Goal: Task Accomplishment & Management: Use online tool/utility

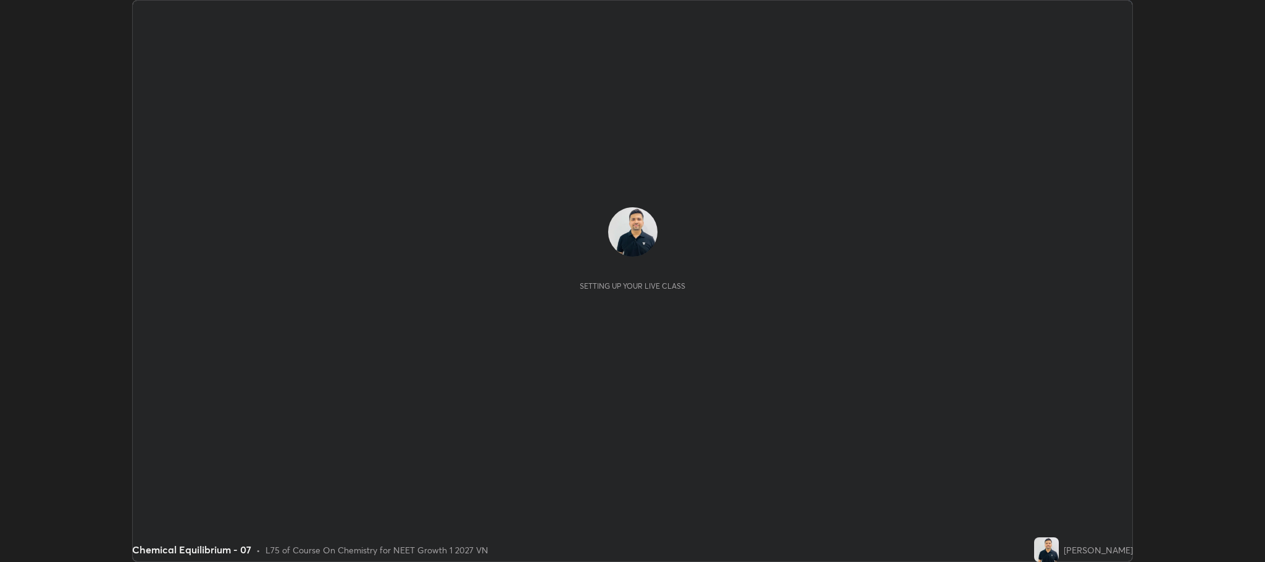
scroll to position [562, 1264]
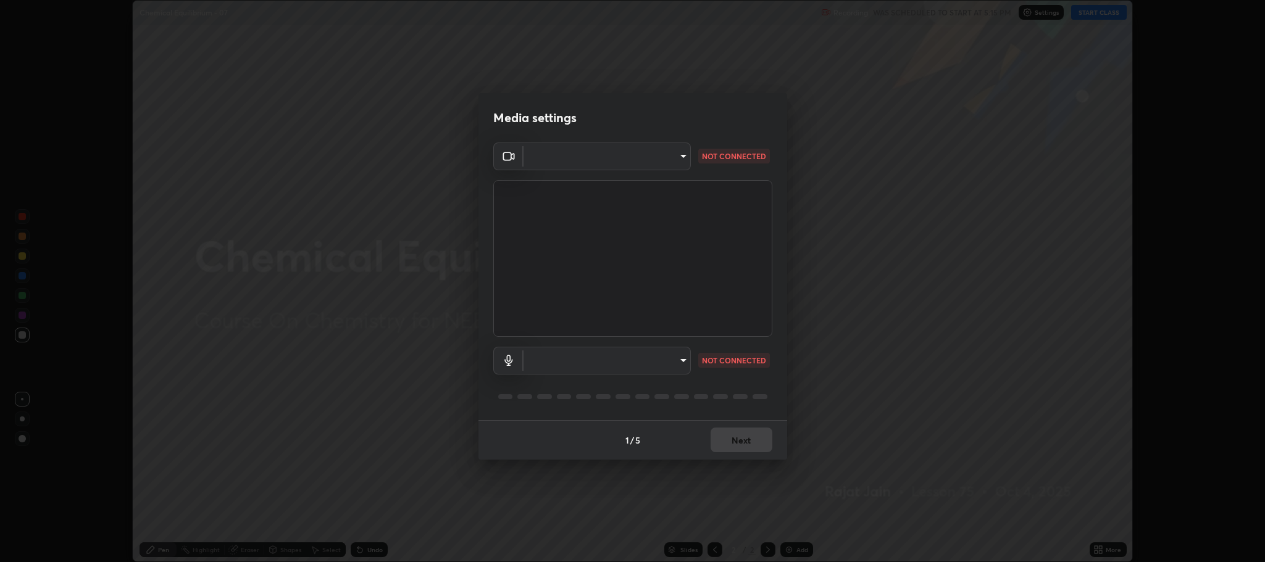
type input "7d5d3c8b8d5eda39410d366f8eb367a364bfae71f89e529543b0394fded3b098"
type input "8507aa3ee51d877dd167cb2830e1b17589139627b401cbc8752b2157a0660436"
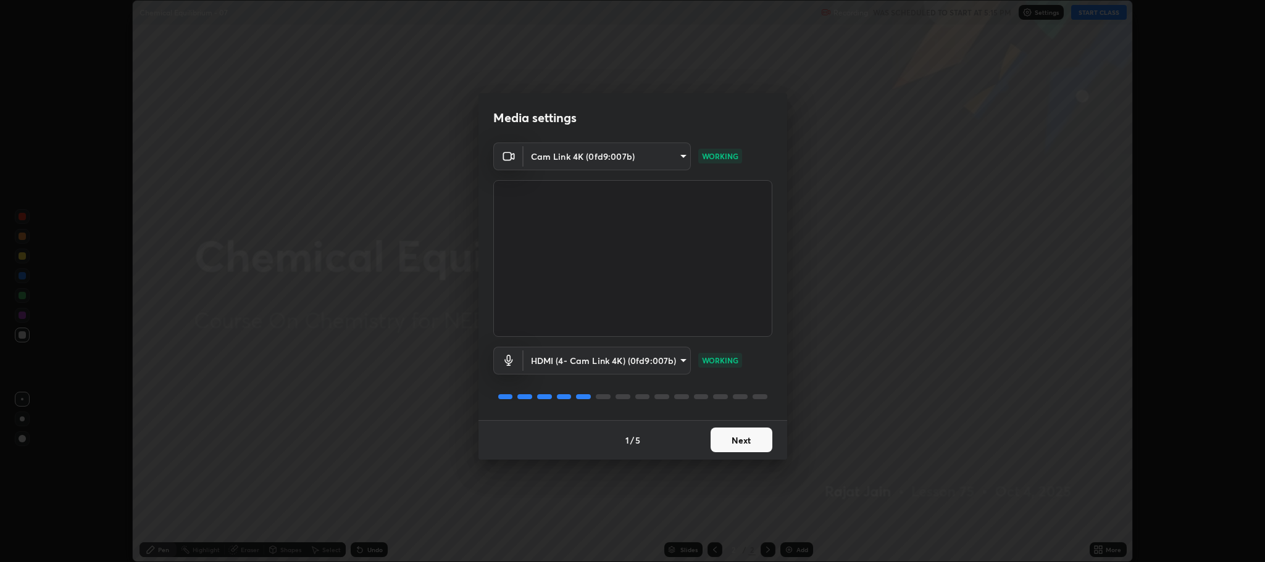
click at [731, 444] on button "Next" at bounding box center [741, 440] width 62 height 25
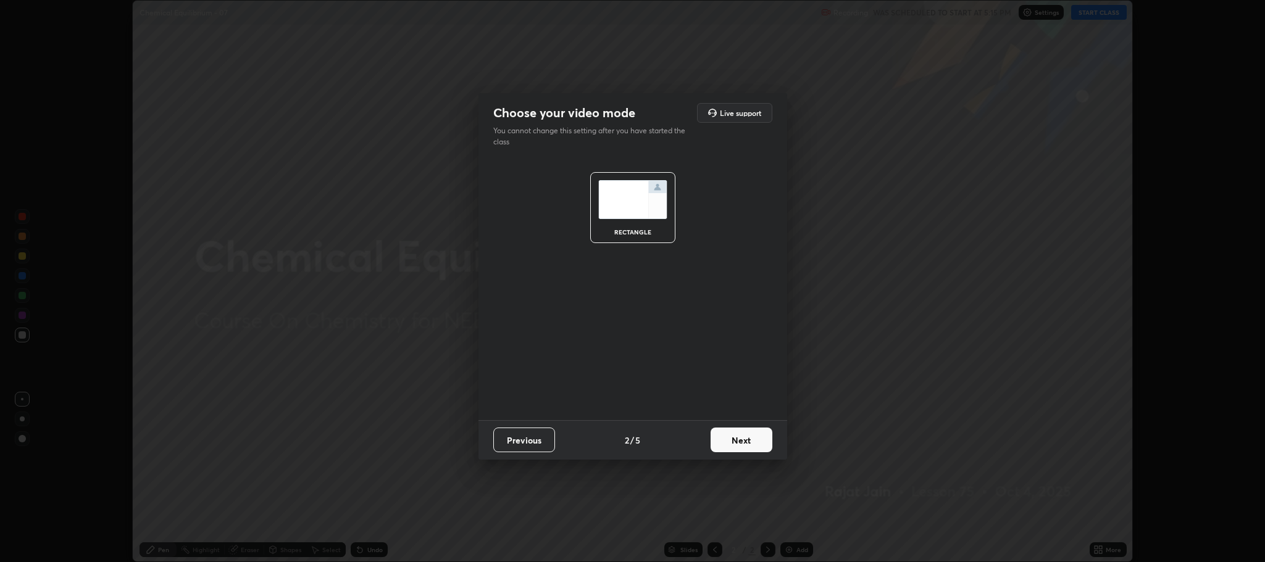
click at [739, 443] on button "Next" at bounding box center [741, 440] width 62 height 25
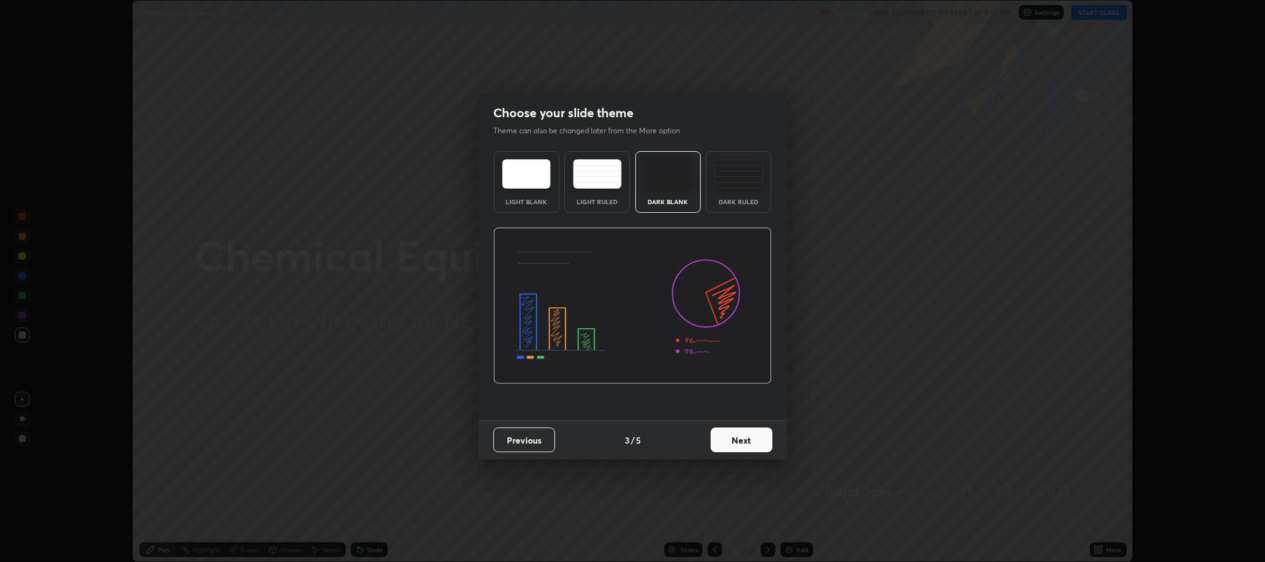
click at [737, 440] on button "Next" at bounding box center [741, 440] width 62 height 25
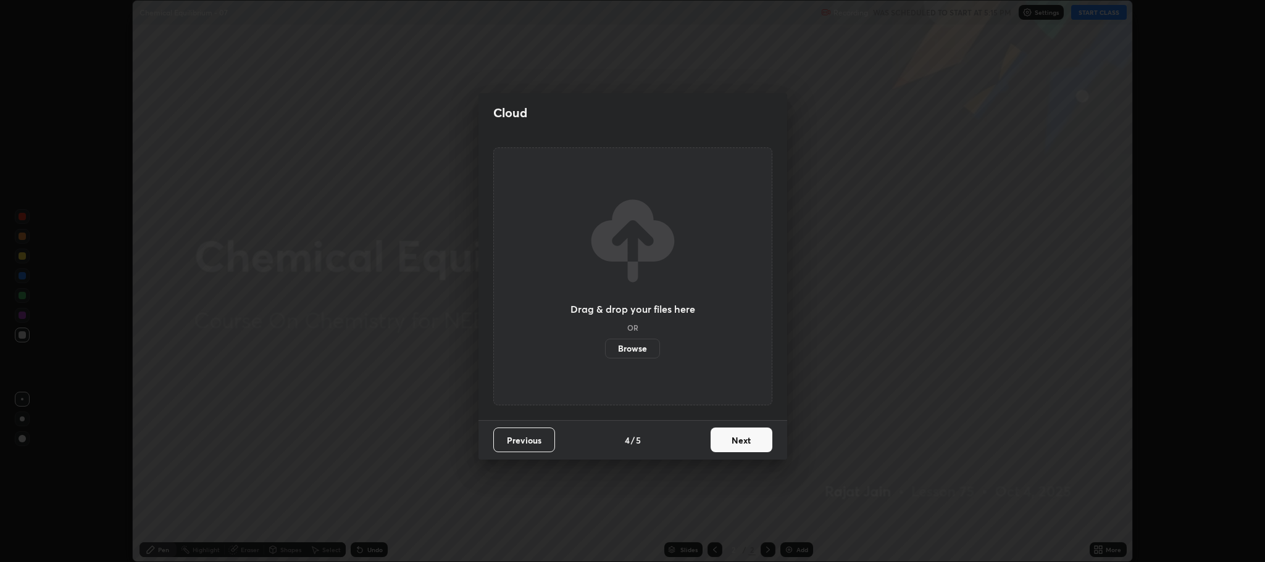
click at [744, 441] on button "Next" at bounding box center [741, 440] width 62 height 25
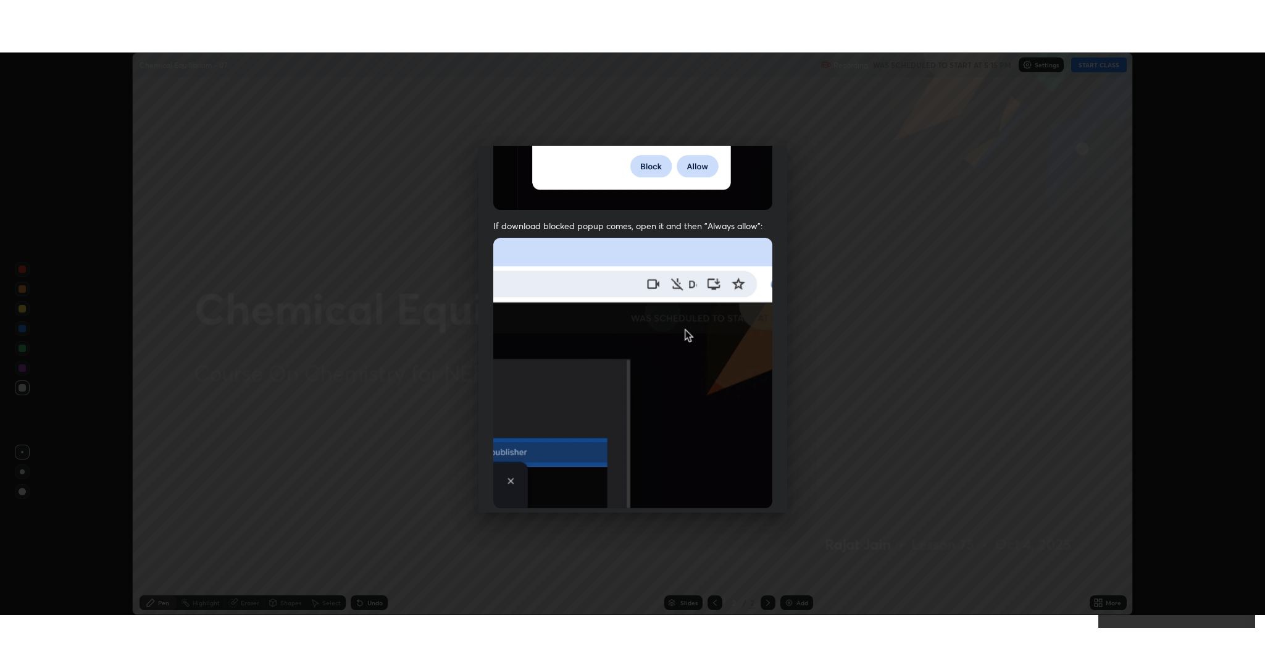
scroll to position [250, 0]
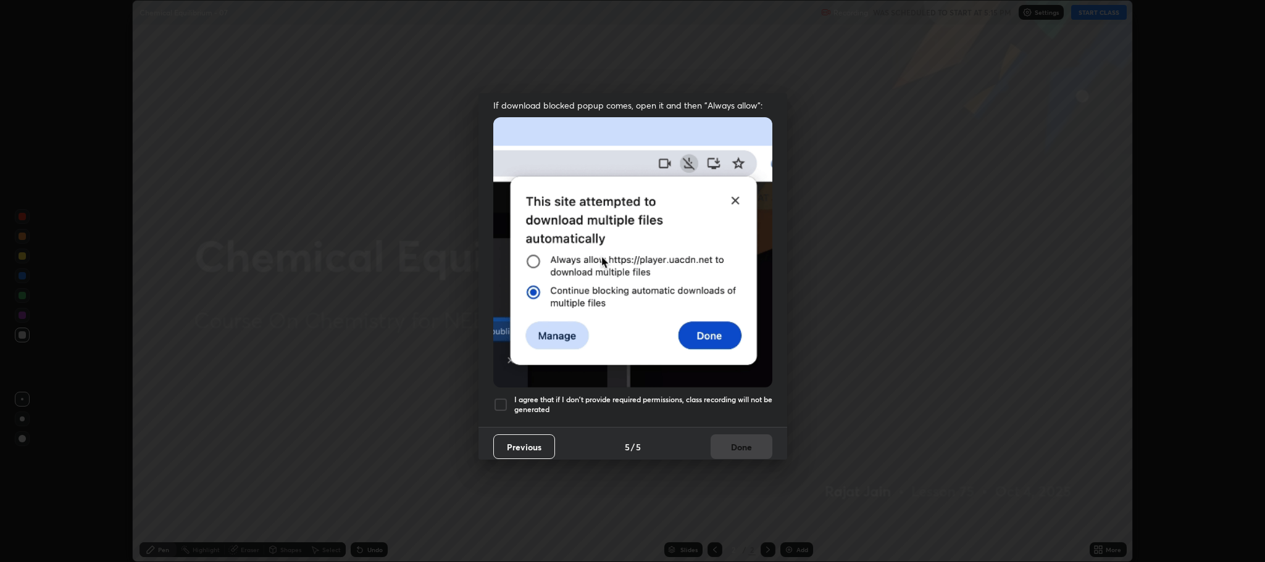
click at [496, 400] on div at bounding box center [500, 404] width 15 height 15
click at [739, 444] on button "Done" at bounding box center [741, 447] width 62 height 25
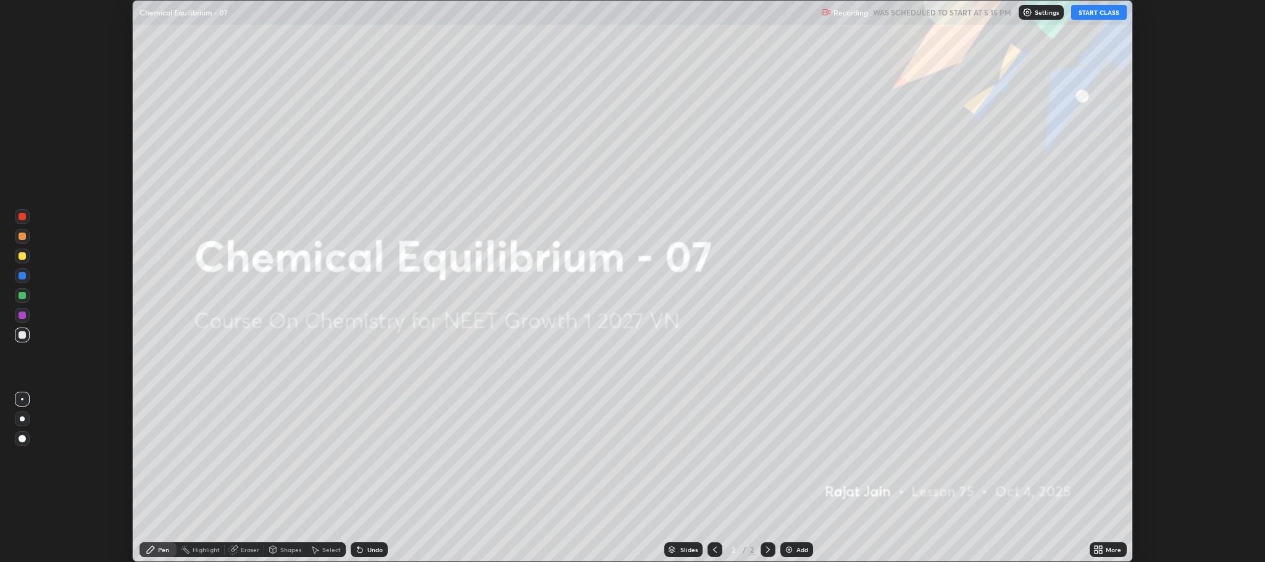
click at [1094, 15] on button "START CLASS" at bounding box center [1099, 12] width 56 height 15
click at [1112, 547] on div "More" at bounding box center [1112, 550] width 15 height 6
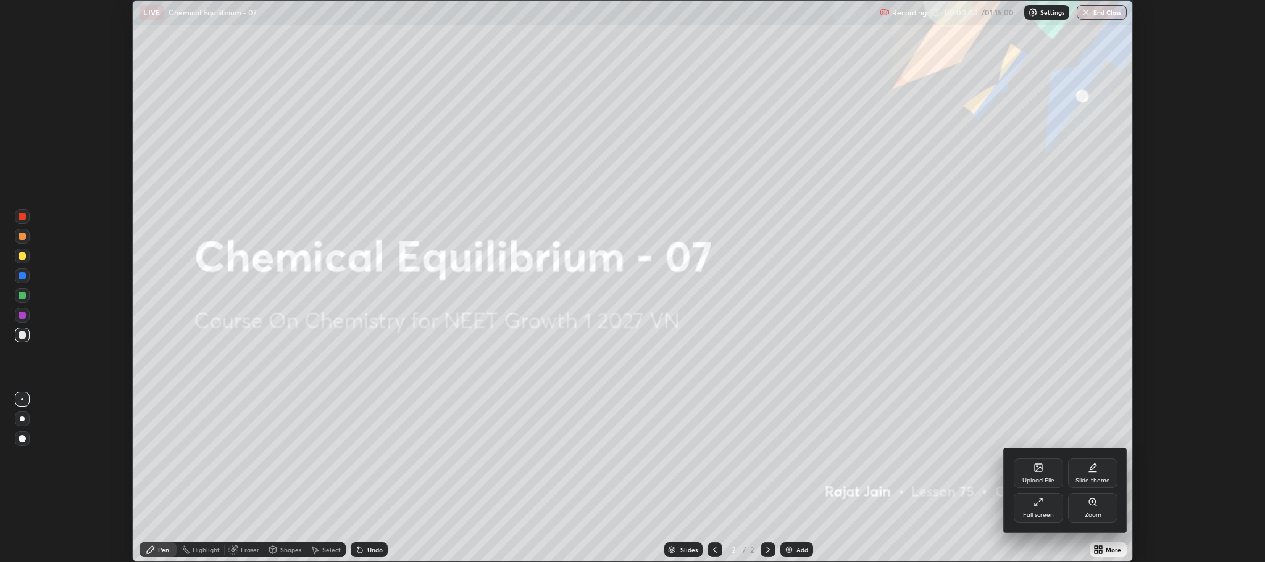
click at [1040, 504] on icon at bounding box center [1038, 502] width 10 height 10
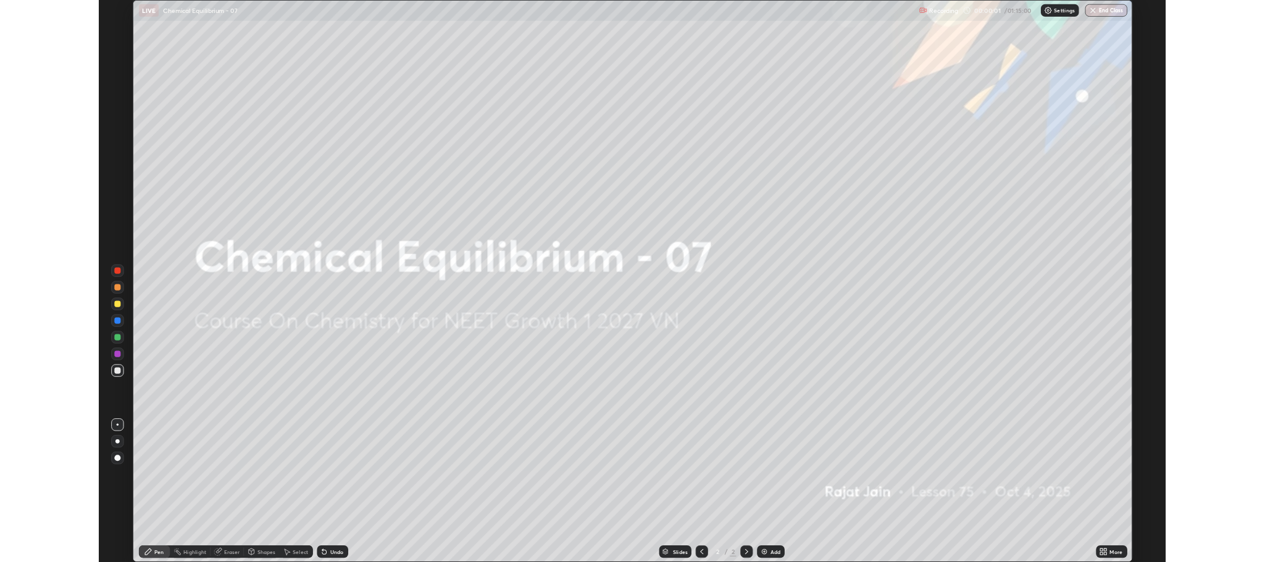
scroll to position [667, 1265]
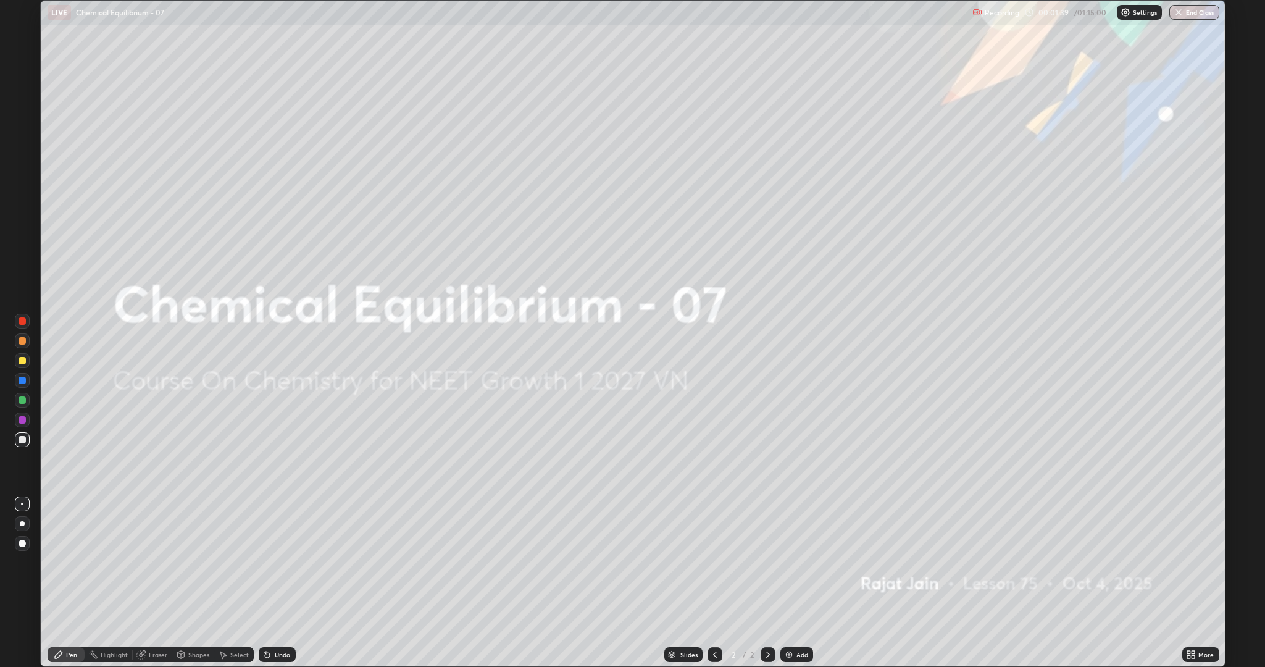
click at [792, 562] on img at bounding box center [789, 654] width 10 height 10
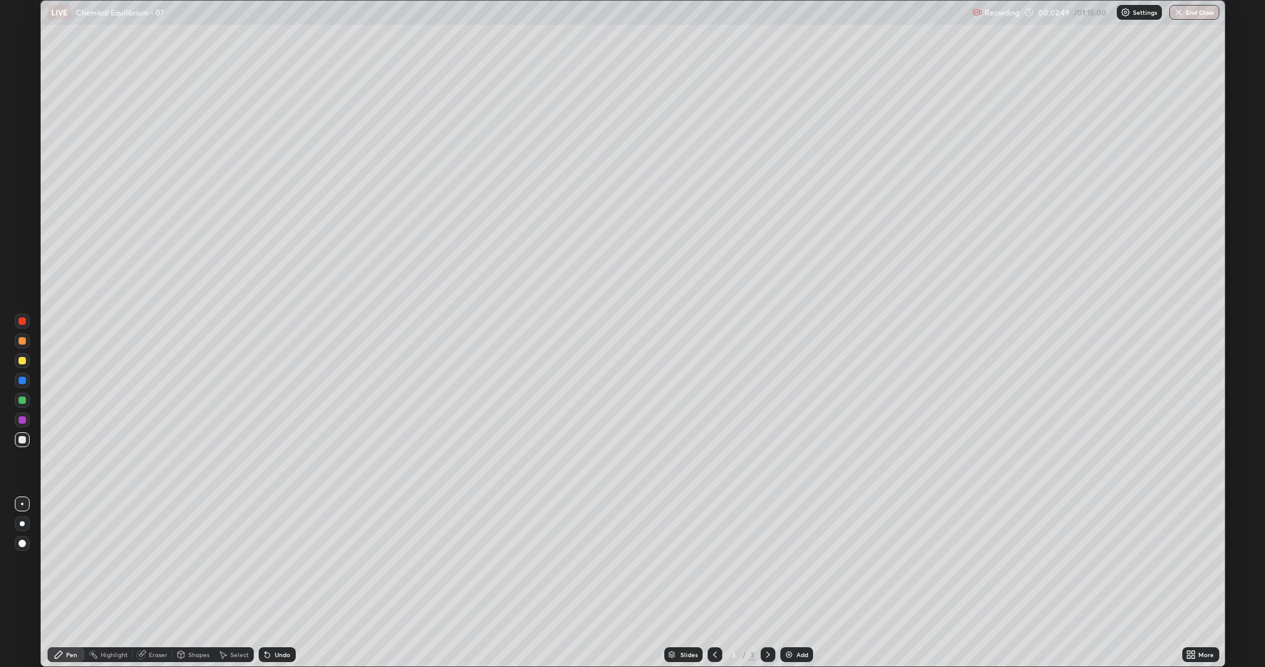
click at [789, 562] on img at bounding box center [789, 654] width 10 height 10
click at [805, 562] on div "Add" at bounding box center [802, 654] width 12 height 6
click at [796, 562] on div "Add" at bounding box center [802, 654] width 12 height 6
click at [277, 562] on div "Undo" at bounding box center [277, 654] width 37 height 15
click at [796, 562] on div "Add" at bounding box center [802, 654] width 12 height 6
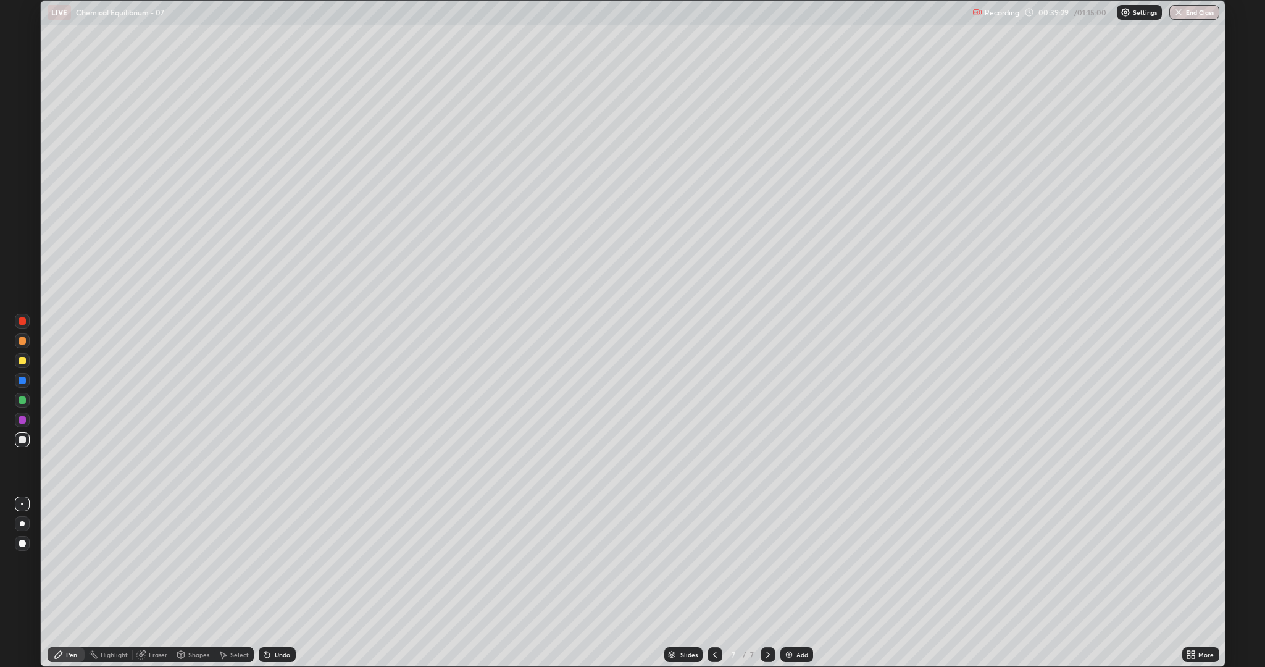
click at [802, 562] on div "Add" at bounding box center [802, 654] width 12 height 6
click at [275, 562] on div "Undo" at bounding box center [282, 654] width 15 height 6
click at [278, 562] on div "Undo" at bounding box center [282, 654] width 15 height 6
click at [1195, 14] on button "End Class" at bounding box center [1194, 12] width 50 height 15
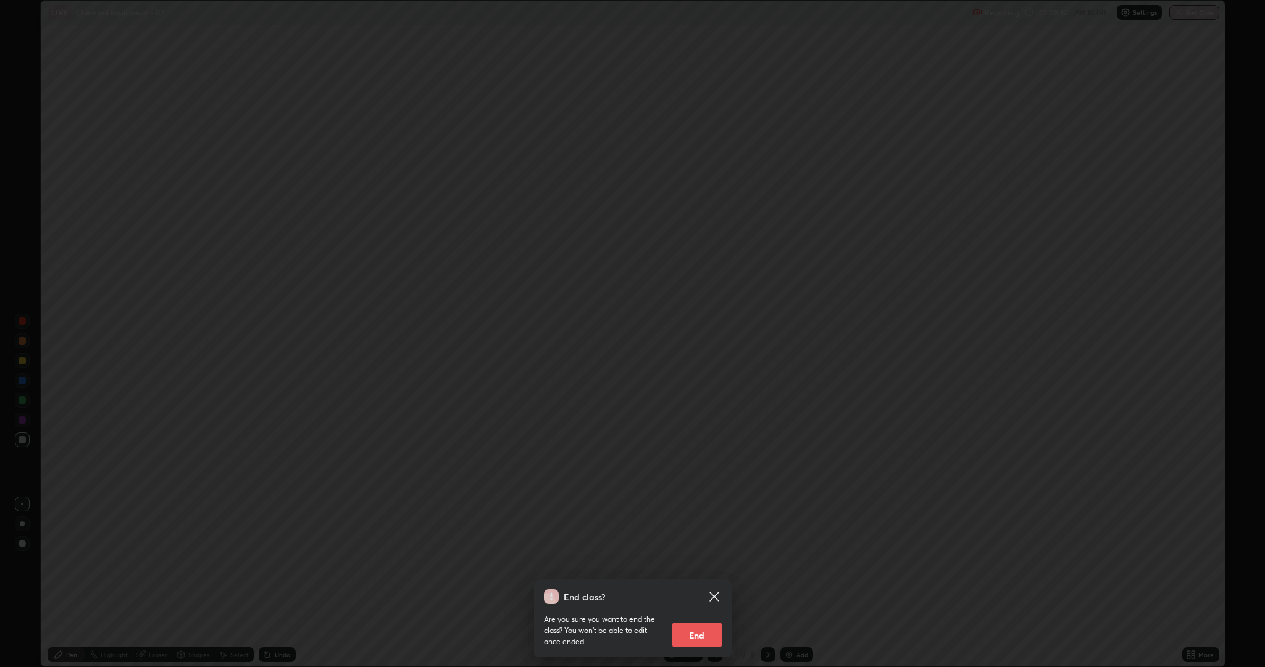
click at [697, 562] on button "End" at bounding box center [696, 634] width 49 height 25
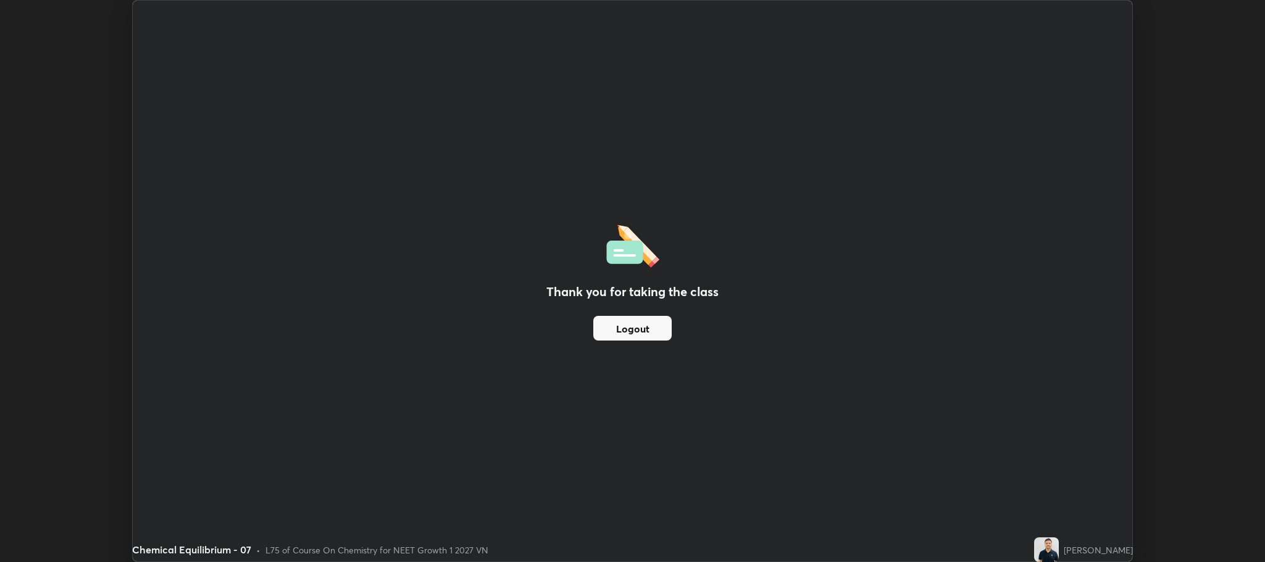
scroll to position [61157, 60455]
click at [646, 332] on button "Logout" at bounding box center [632, 328] width 78 height 25
